Goal: Navigation & Orientation: Find specific page/section

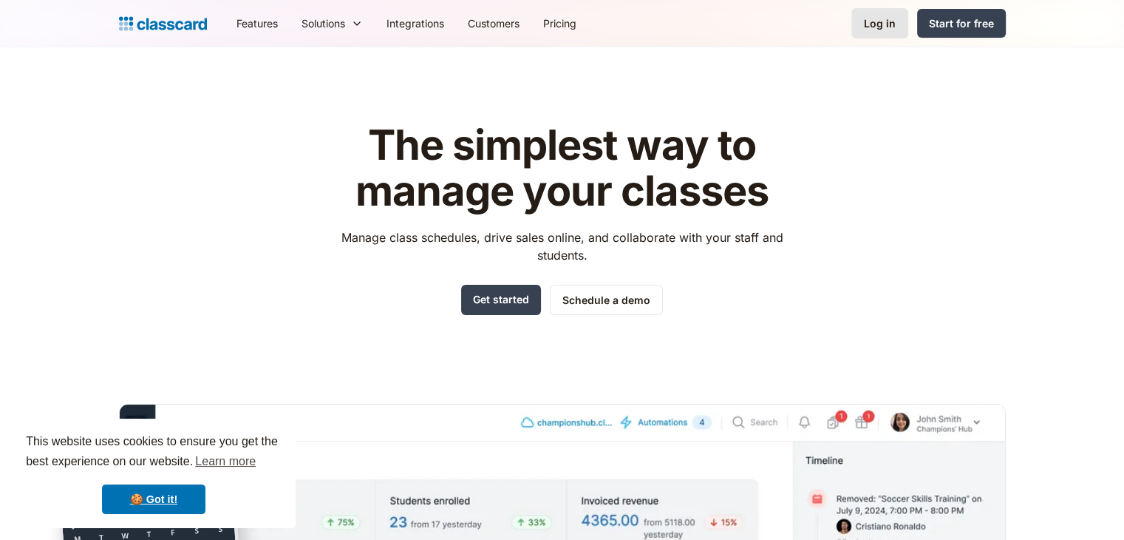
drag, startPoint x: 878, startPoint y: 24, endPoint x: 866, endPoint y: 32, distance: 13.9
click at [878, 24] on div "Log in" at bounding box center [880, 24] width 32 height 16
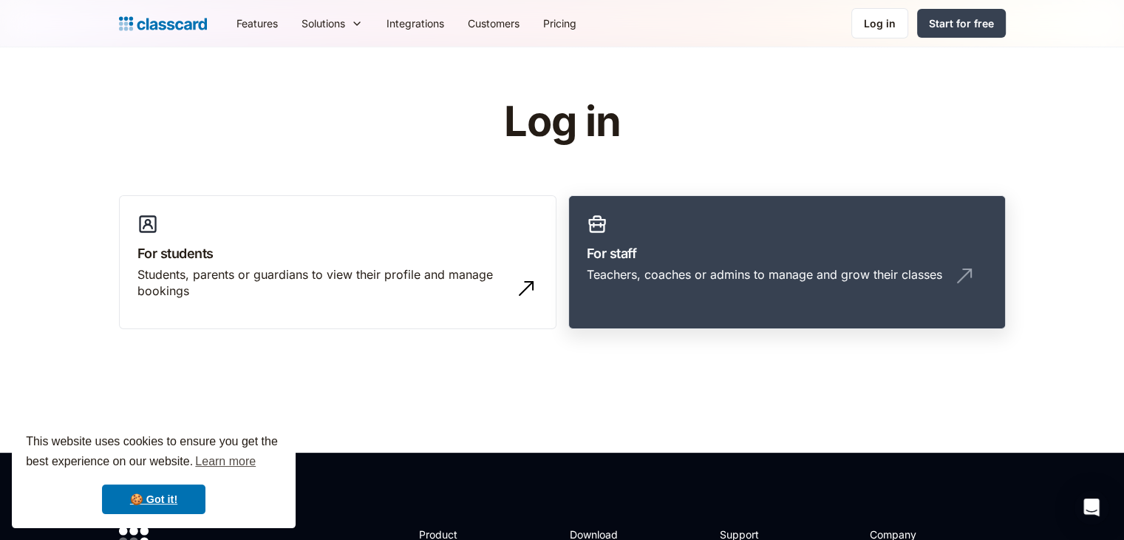
click at [640, 260] on h3 "For staff" at bounding box center [787, 253] width 401 height 20
